Goal: Use online tool/utility

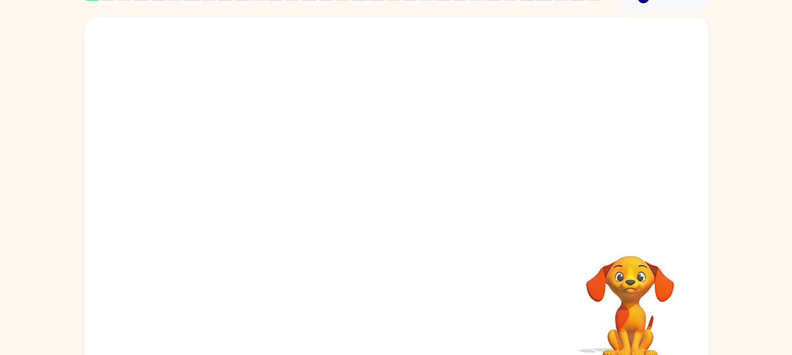
scroll to position [88, 0]
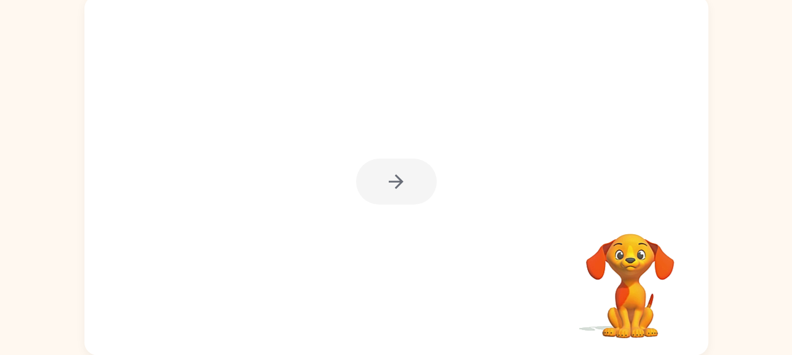
click at [402, 186] on div at bounding box center [396, 182] width 81 height 46
click at [411, 179] on button "button" at bounding box center [396, 182] width 81 height 46
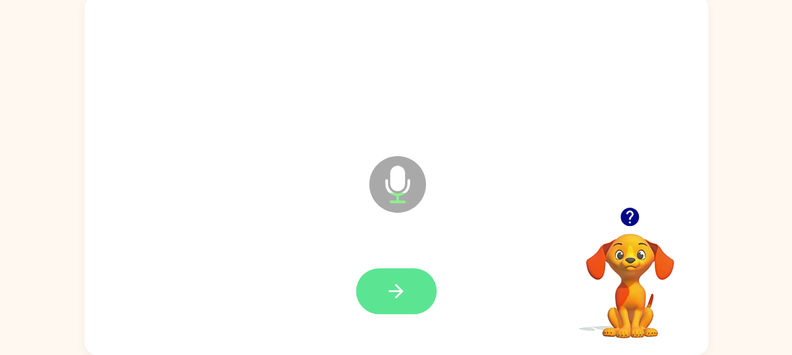
click at [401, 298] on icon "button" at bounding box center [396, 291] width 22 height 22
click at [407, 297] on button "button" at bounding box center [396, 291] width 81 height 46
click at [393, 292] on icon "button" at bounding box center [396, 291] width 14 height 14
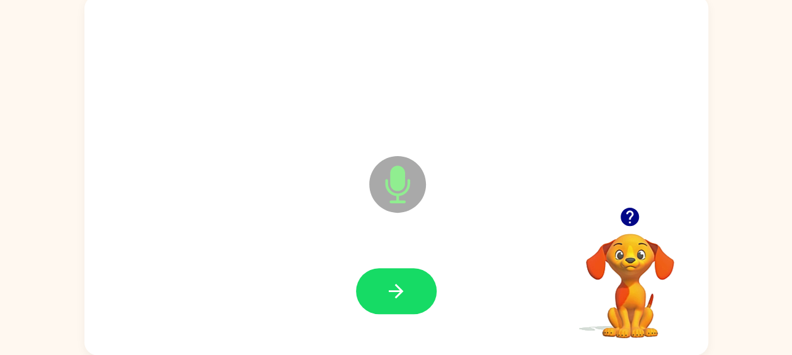
click at [623, 219] on icon "button" at bounding box center [630, 217] width 18 height 18
click at [634, 219] on icon "button" at bounding box center [630, 217] width 18 height 18
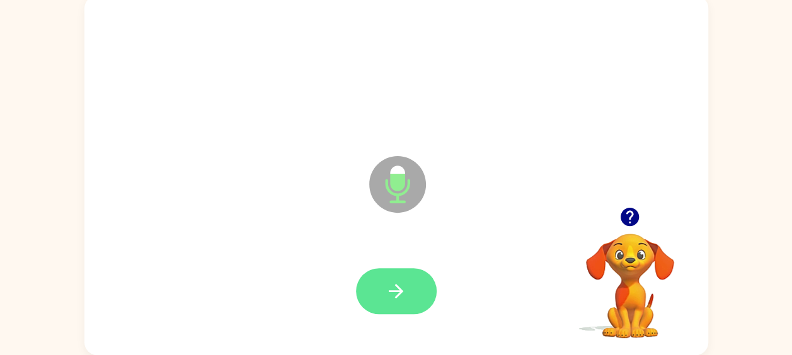
click at [401, 289] on icon "button" at bounding box center [396, 291] width 14 height 14
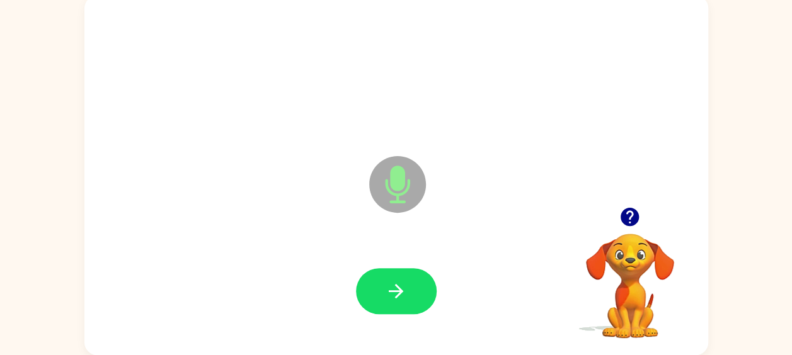
click at [638, 215] on icon "button" at bounding box center [630, 217] width 18 height 18
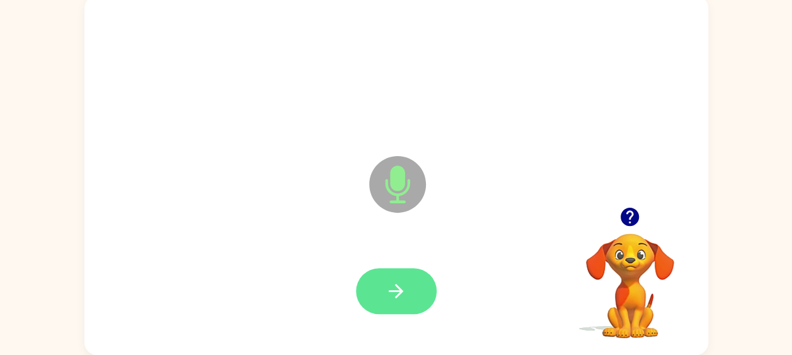
click at [406, 291] on icon "button" at bounding box center [396, 291] width 22 height 22
click at [403, 290] on icon "button" at bounding box center [396, 291] width 22 height 22
click at [406, 301] on icon "button" at bounding box center [396, 291] width 22 height 22
click at [422, 296] on button "button" at bounding box center [396, 291] width 81 height 46
click at [411, 275] on button "button" at bounding box center [396, 291] width 81 height 46
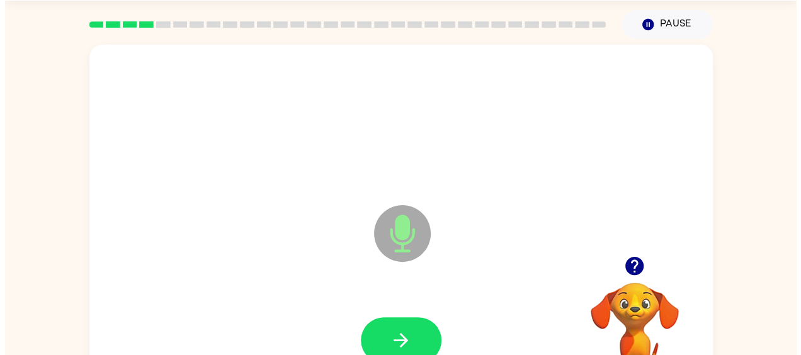
scroll to position [0, 0]
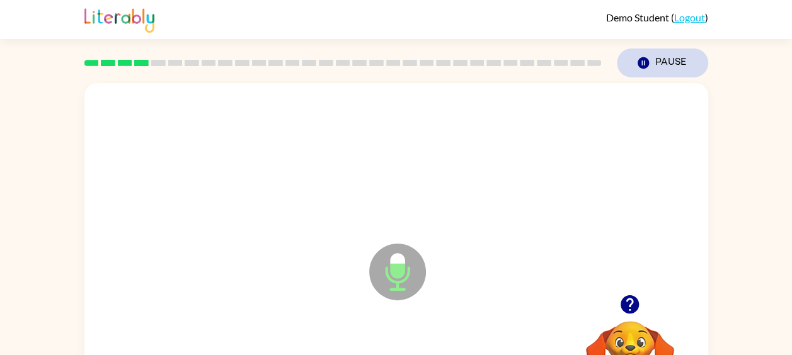
click at [661, 70] on button "Pause Pause" at bounding box center [662, 63] width 91 height 29
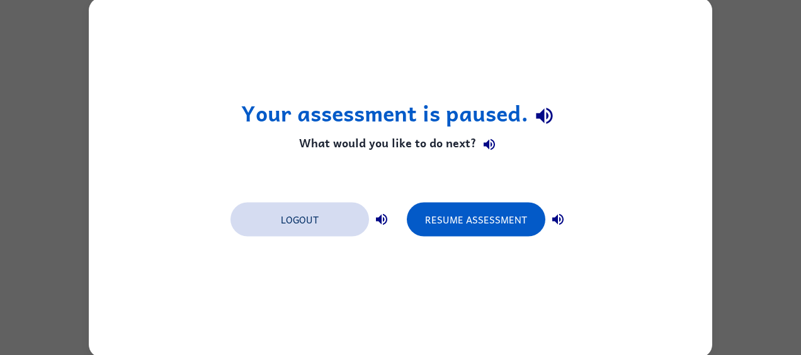
click at [311, 229] on button "Logout" at bounding box center [300, 220] width 139 height 34
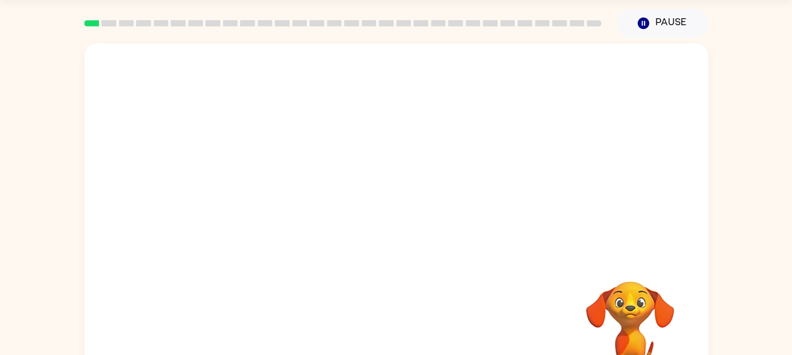
scroll to position [88, 0]
